Goal: Navigation & Orientation: Find specific page/section

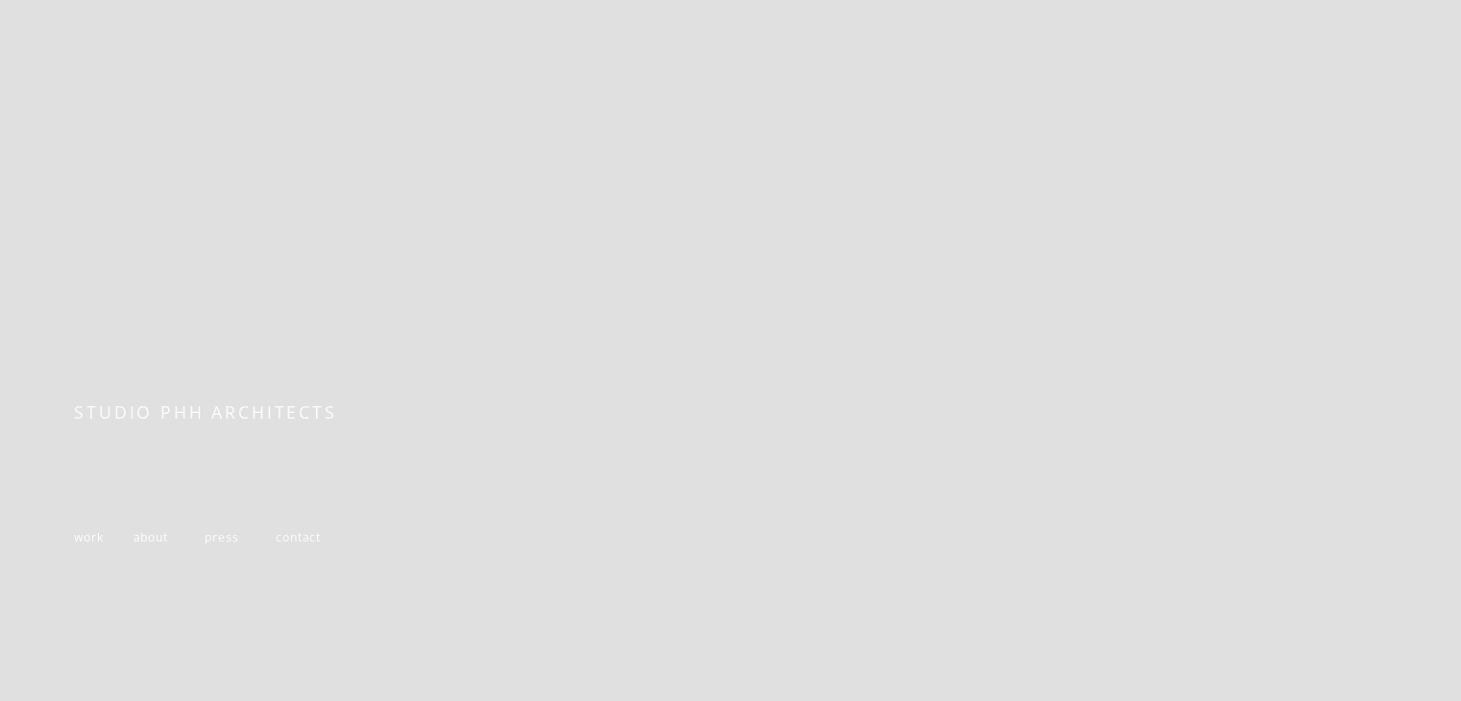
scroll to position [325, 0]
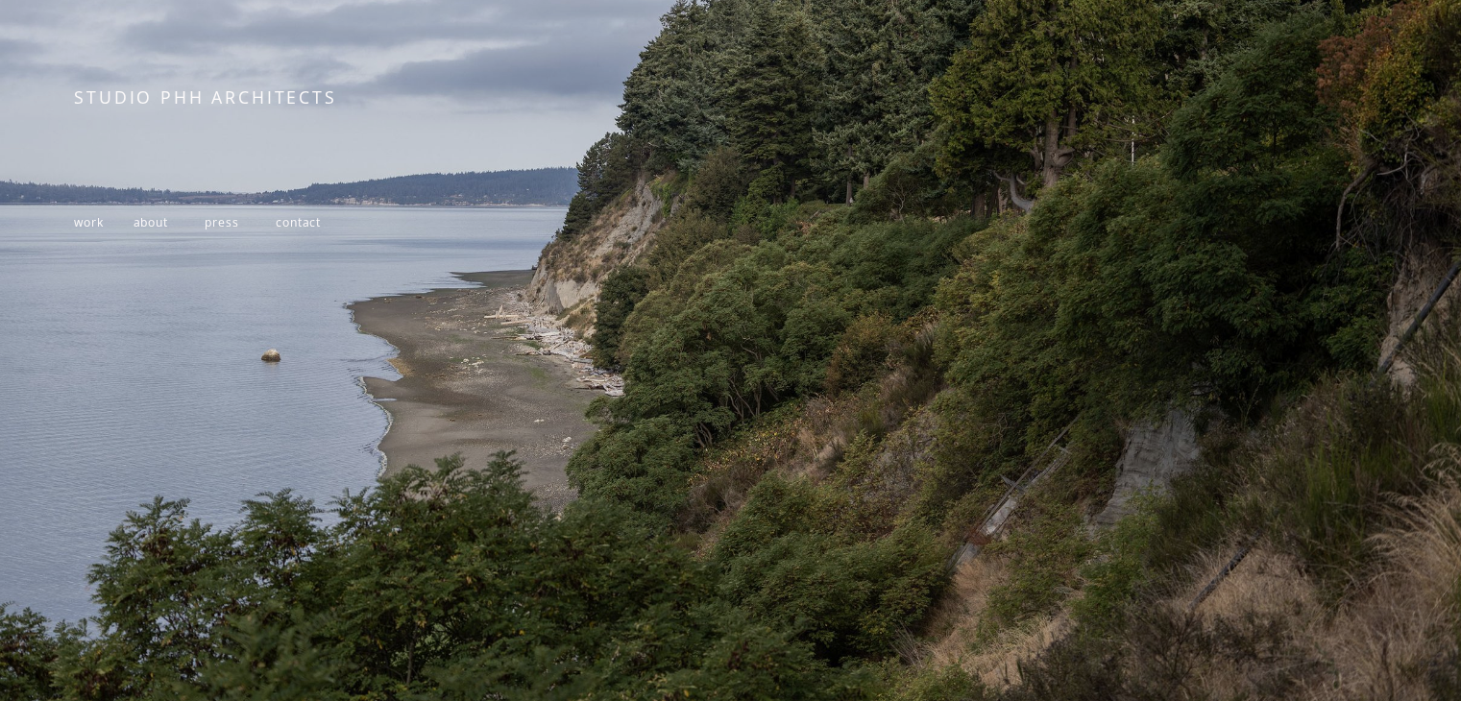
click at [138, 222] on span "about" at bounding box center [150, 222] width 35 height 16
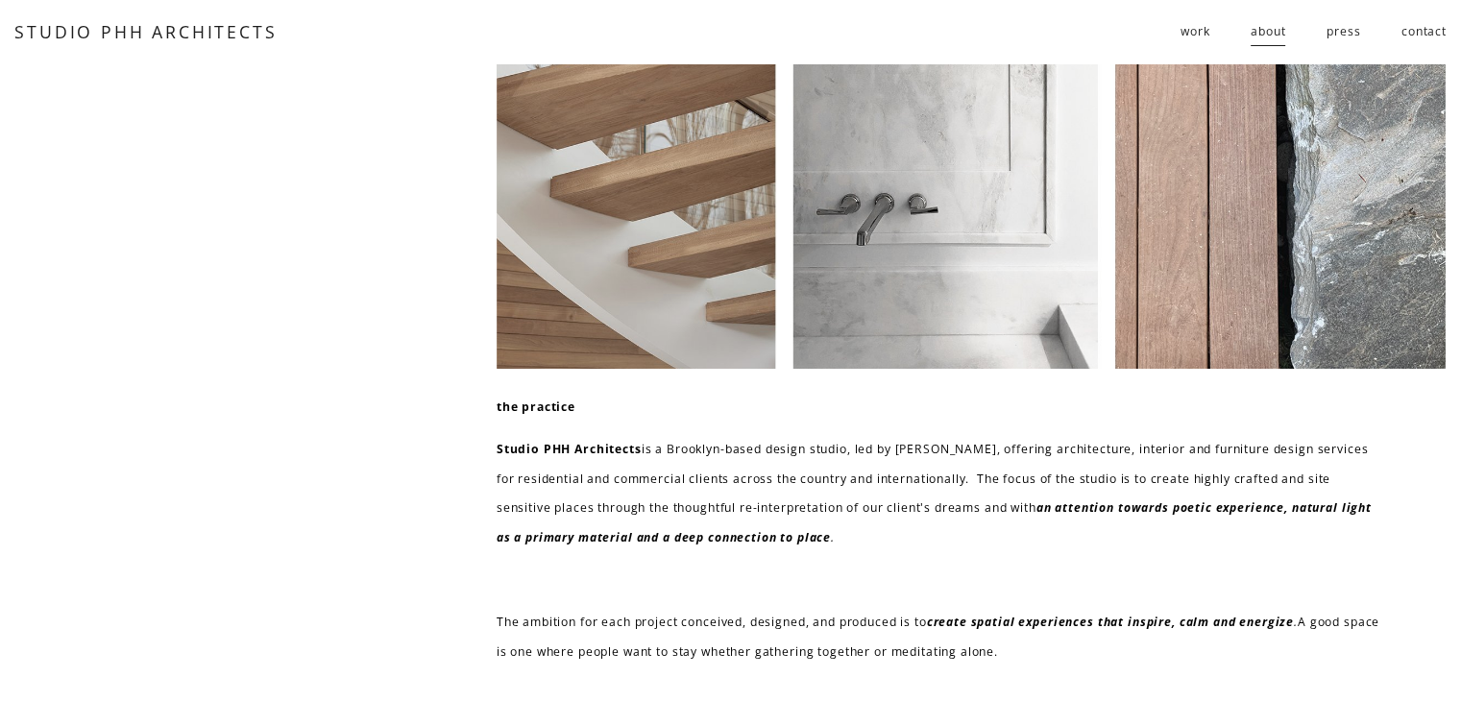
click at [1198, 36] on span "work" at bounding box center [1194, 31] width 29 height 29
click at [0, 0] on div "residential public follies" at bounding box center [0, 0] width 0 height 0
click at [0, 0] on span "residential" at bounding box center [0, 0] width 0 height 0
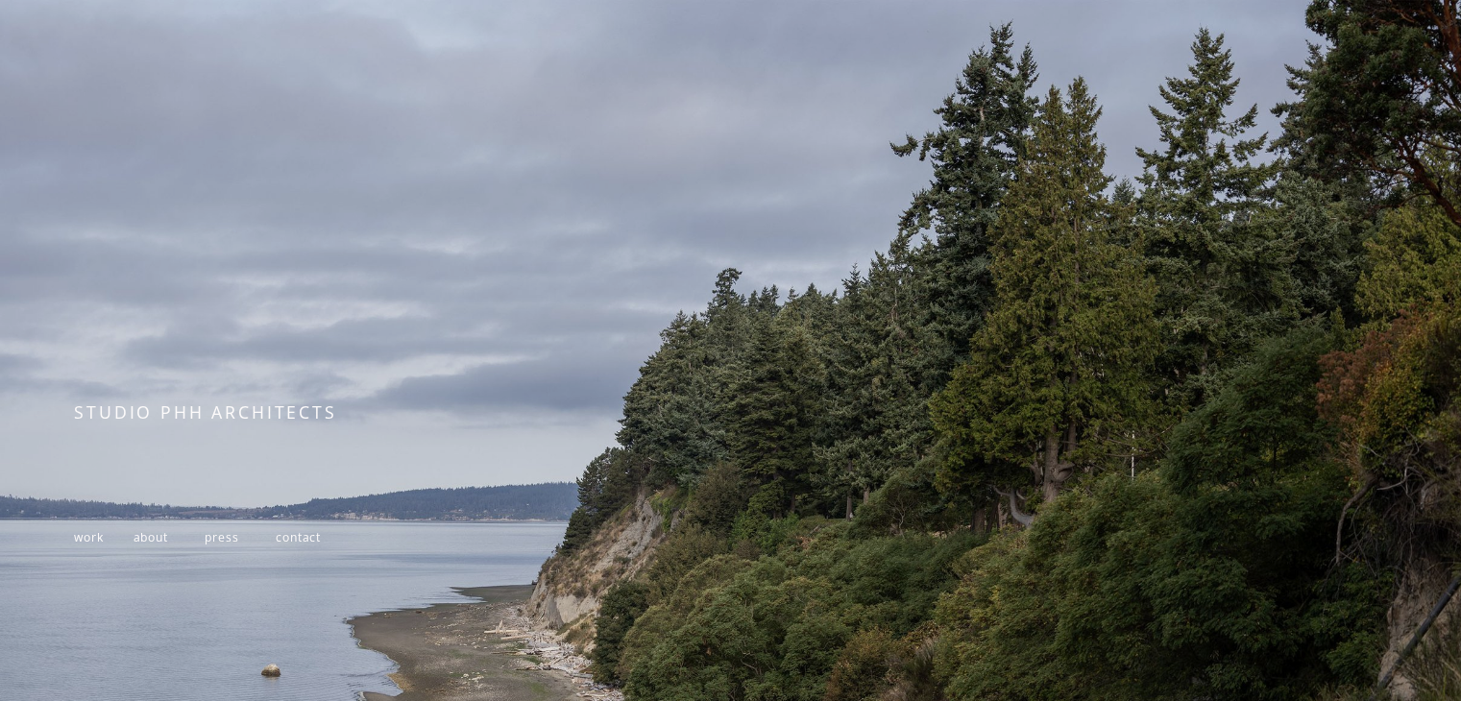
click at [158, 539] on span "about" at bounding box center [150, 537] width 35 height 16
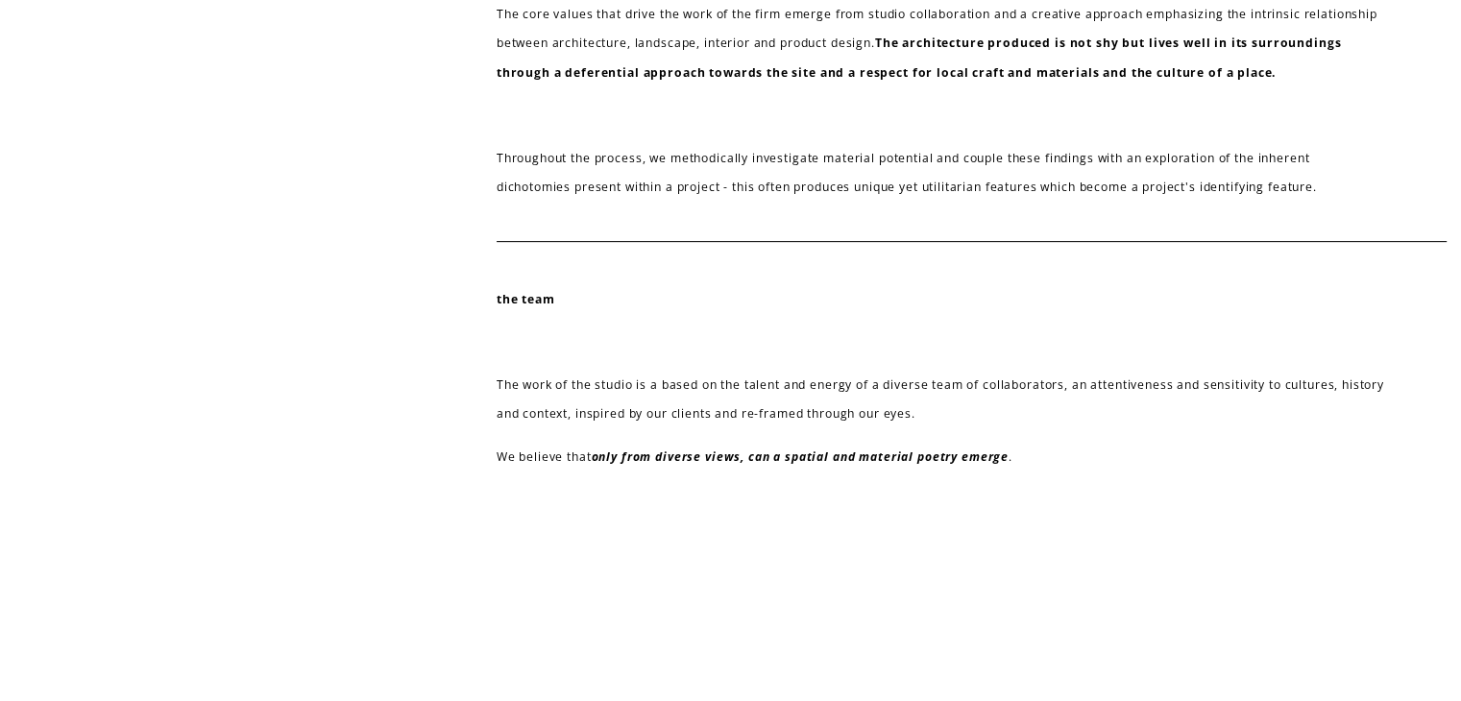
scroll to position [846, 0]
